Goal: Task Accomplishment & Management: Manage account settings

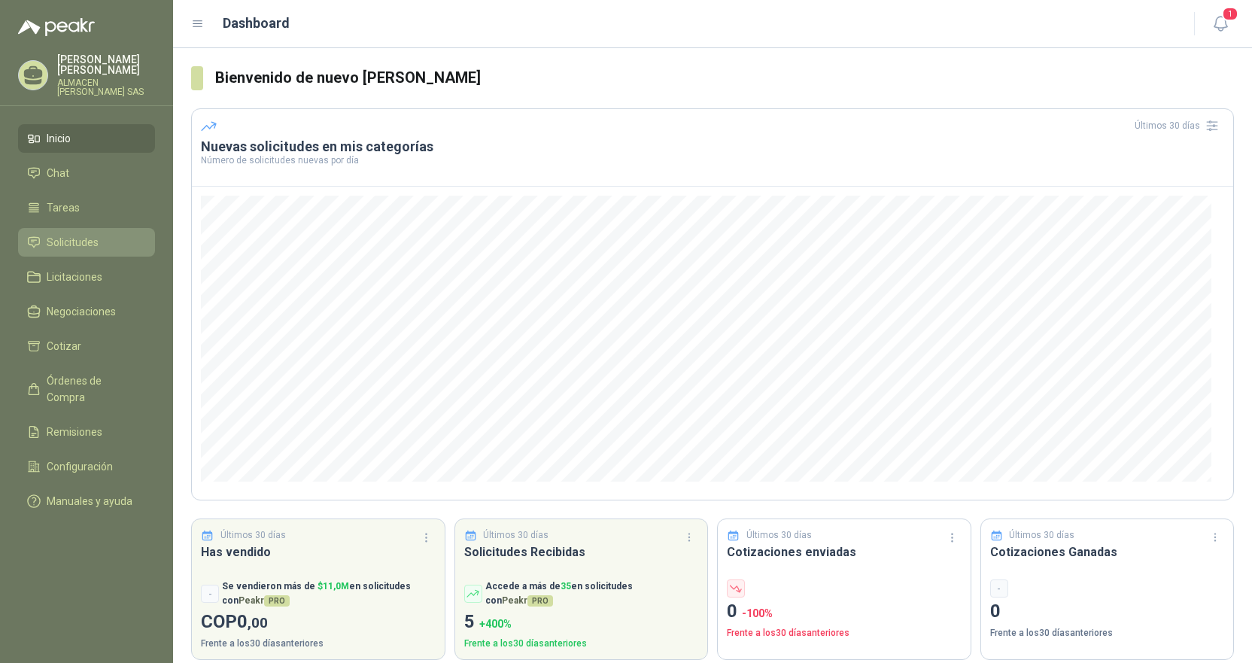
click at [61, 236] on span "Solicitudes" at bounding box center [73, 242] width 52 height 17
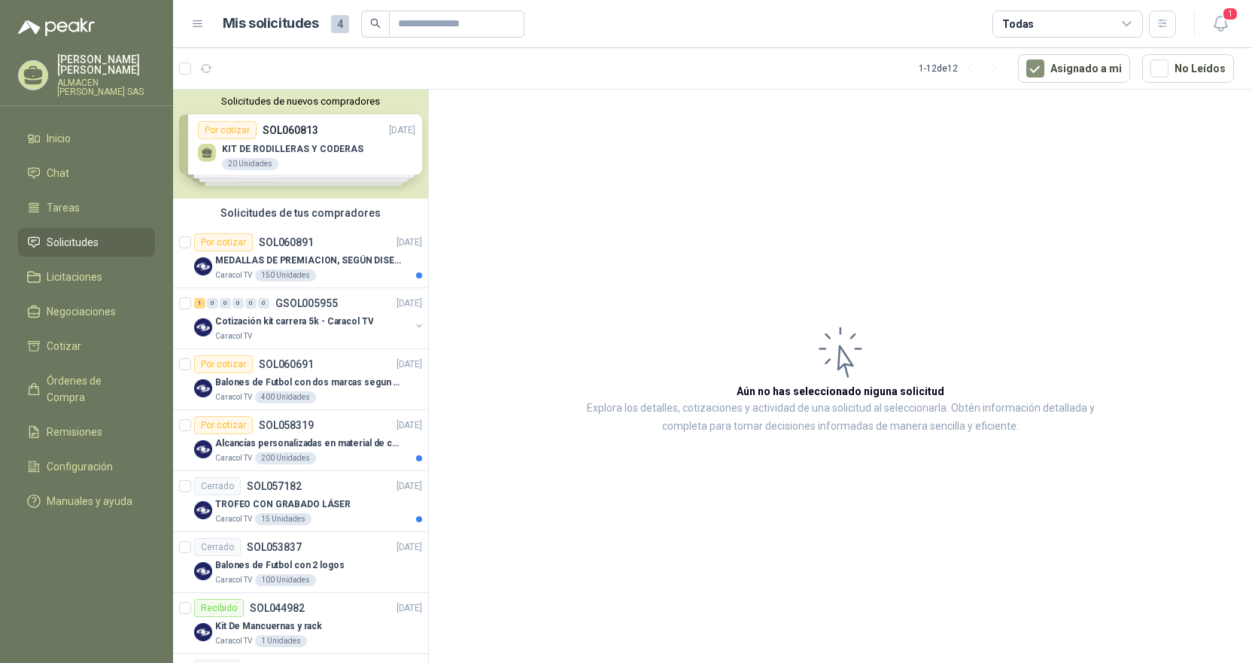
click at [306, 148] on div "Solicitudes de nuevos compradores Por cotizar SOL060813 [DATE] KIT DE RODILLERA…" at bounding box center [300, 144] width 255 height 109
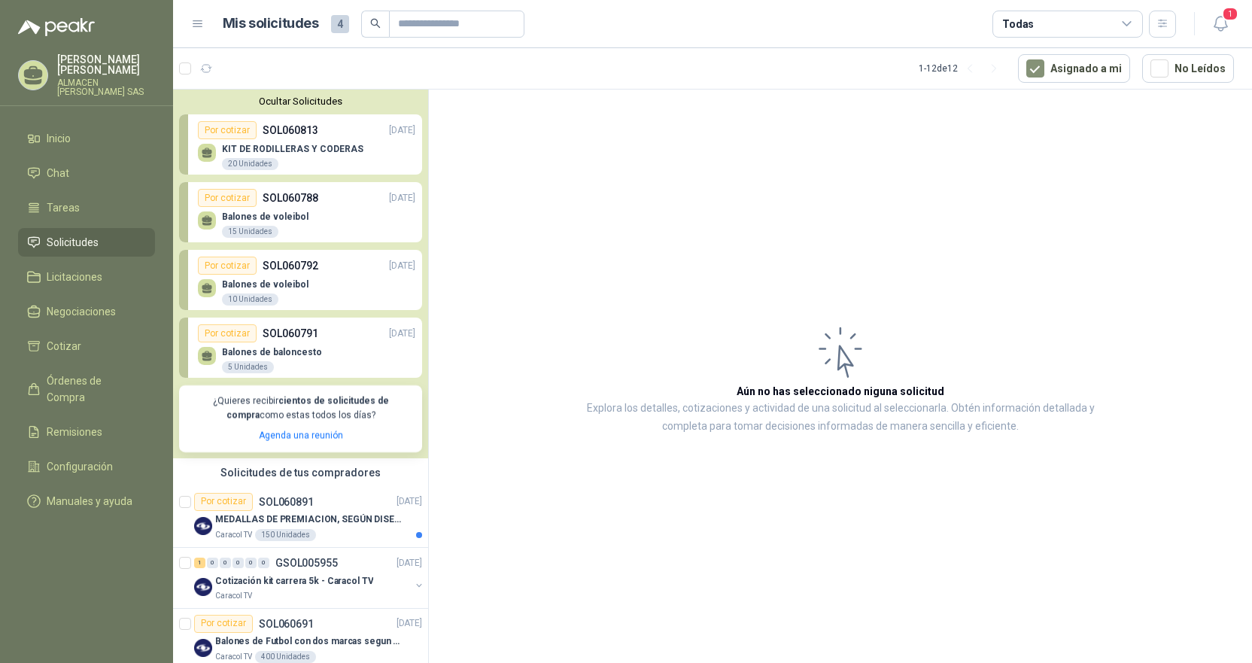
click at [280, 348] on p "Balones de baloncesto" at bounding box center [272, 352] width 100 height 11
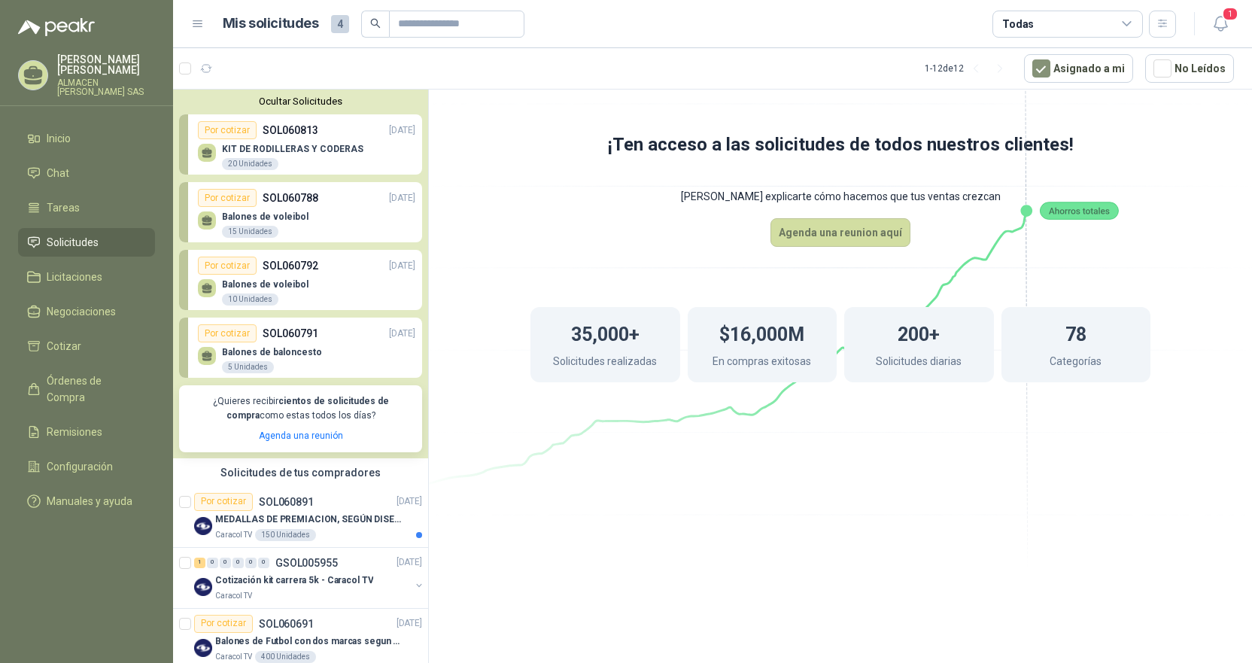
click at [236, 147] on p "KIT DE RODILLERAS Y CODERAS" at bounding box center [292, 149] width 141 height 11
click at [306, 147] on p "KIT DE RODILLERAS Y CODERAS" at bounding box center [292, 149] width 141 height 11
click at [292, 275] on div "Por cotizar SOL060792 [DATE]" at bounding box center [306, 266] width 217 height 18
click at [292, 348] on p "Balones de baloncesto" at bounding box center [272, 352] width 100 height 11
